Goal: Information Seeking & Learning: Check status

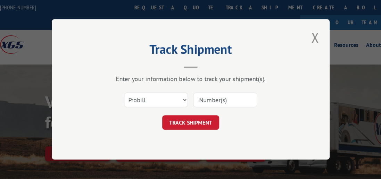
click at [186, 100] on select "Select category... Probill BOL PO" at bounding box center [156, 100] width 64 height 15
select select "bol"
click at [124, 93] on select "Select category... Probill BOL PO" at bounding box center [156, 100] width 64 height 15
click at [216, 100] on input at bounding box center [225, 100] width 64 height 15
click at [210, 96] on input "5961743" at bounding box center [225, 100] width 64 height 15
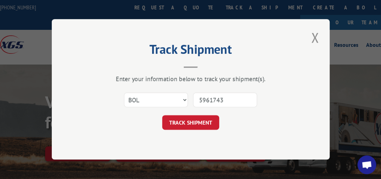
click at [208, 100] on input "5961743" at bounding box center [225, 100] width 64 height 15
type input "5961743"
click at [207, 125] on button "TRACK SHIPMENT" at bounding box center [190, 123] width 57 height 15
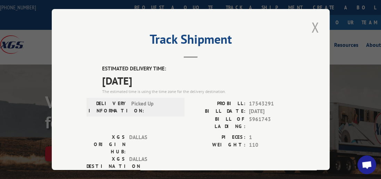
click at [316, 21] on button "Close modal" at bounding box center [315, 27] width 12 height 19
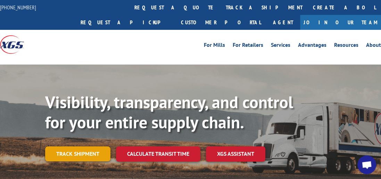
click at [104, 147] on link "Track shipment" at bounding box center [77, 154] width 65 height 15
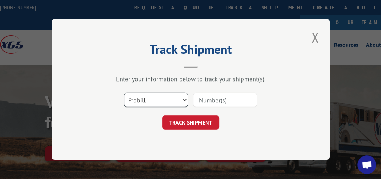
drag, startPoint x: 183, startPoint y: 100, endPoint x: 172, endPoint y: 103, distance: 11.5
click at [183, 100] on select "Select category... Probill BOL PO" at bounding box center [156, 100] width 64 height 15
select select "bol"
click at [124, 93] on select "Select category... Probill BOL PO" at bounding box center [156, 100] width 64 height 15
click at [226, 100] on input at bounding box center [225, 100] width 64 height 15
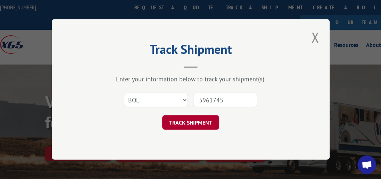
type input "5961745"
click at [201, 123] on button "TRACK SHIPMENT" at bounding box center [190, 123] width 57 height 15
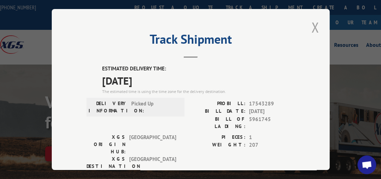
click at [309, 24] on button "Close modal" at bounding box center [315, 27] width 12 height 19
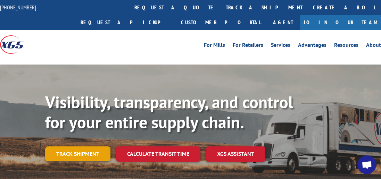
click at [76, 147] on link "Track shipment" at bounding box center [77, 154] width 65 height 15
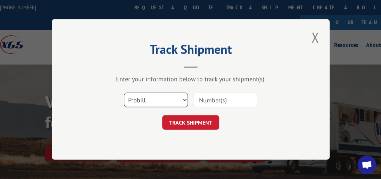
drag, startPoint x: 184, startPoint y: 100, endPoint x: 177, endPoint y: 104, distance: 8.2
click at [184, 100] on select "Select category... Probill BOL PO" at bounding box center [156, 100] width 64 height 15
select select "bol"
click at [124, 93] on select "Select category... Probill BOL PO" at bounding box center [156, 100] width 64 height 15
click at [231, 99] on input at bounding box center [225, 100] width 64 height 15
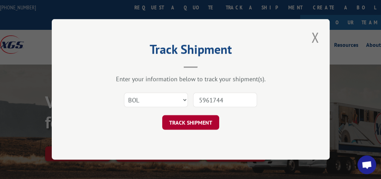
type input "5961744"
click at [189, 121] on button "TRACK SHIPMENT" at bounding box center [190, 123] width 57 height 15
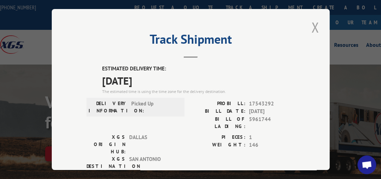
click at [311, 25] on button "Close modal" at bounding box center [315, 27] width 12 height 19
